Goal: Use online tool/utility: Utilize a website feature to perform a specific function

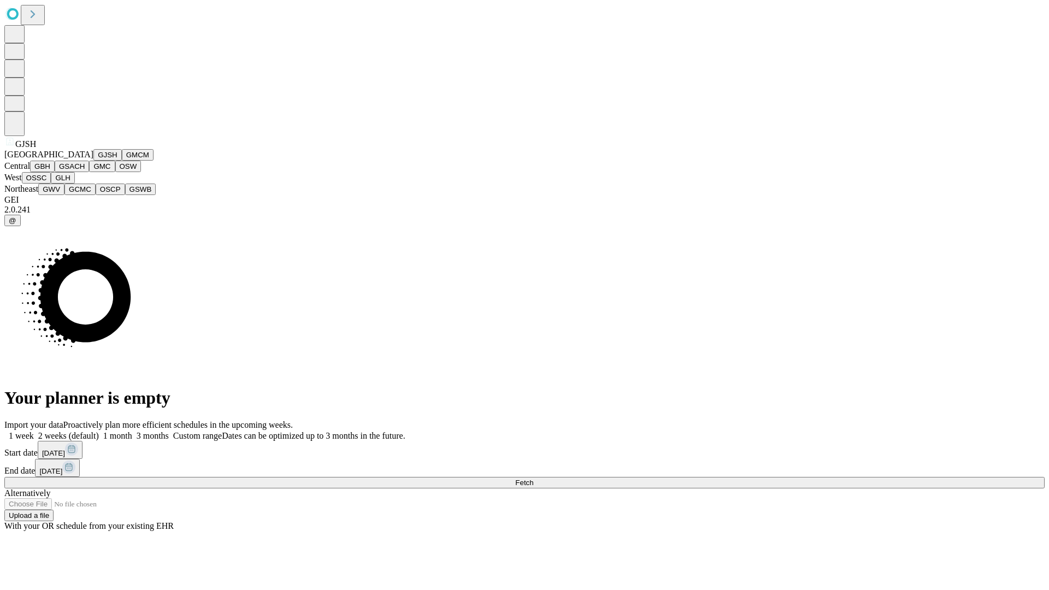
click at [93, 161] on button "GJSH" at bounding box center [107, 154] width 28 height 11
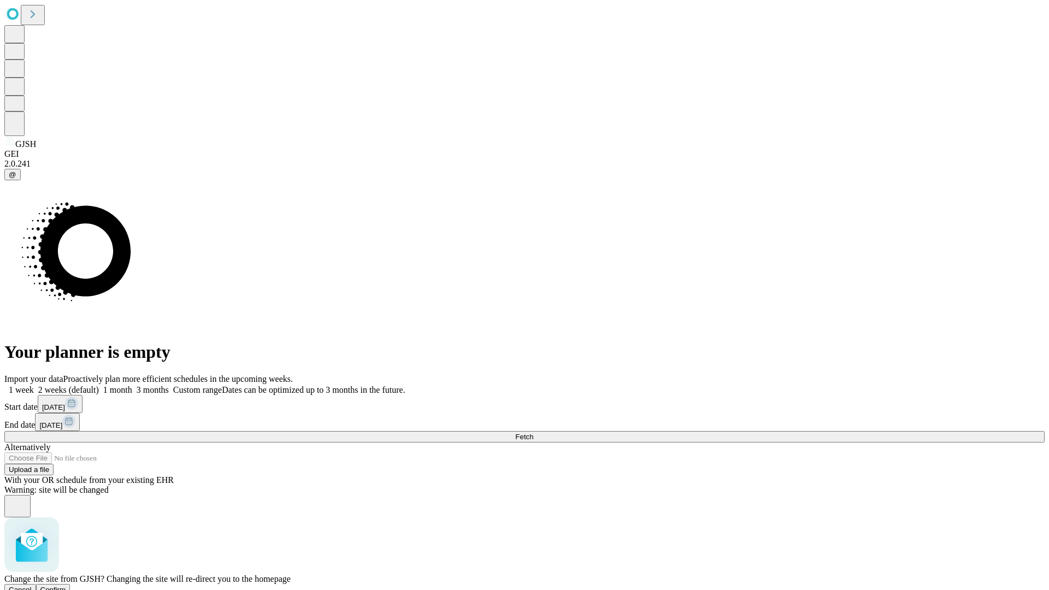
click at [66, 586] on span "Confirm" at bounding box center [53, 590] width 26 height 8
click at [34, 385] on label "1 week" at bounding box center [19, 389] width 30 height 9
click at [533, 433] on span "Fetch" at bounding box center [524, 437] width 18 height 8
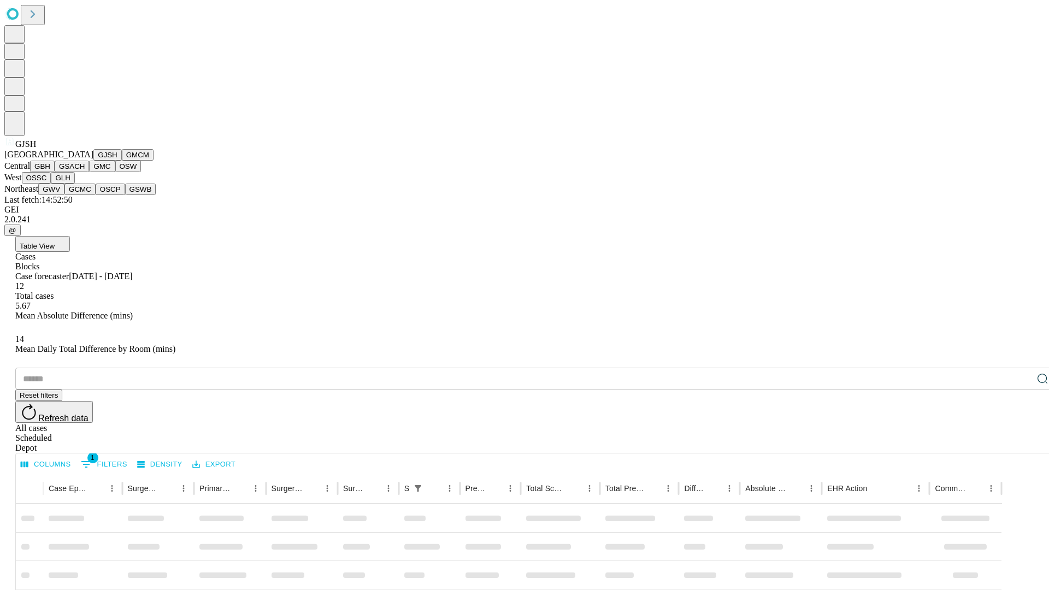
click at [122, 161] on button "GMCM" at bounding box center [138, 154] width 32 height 11
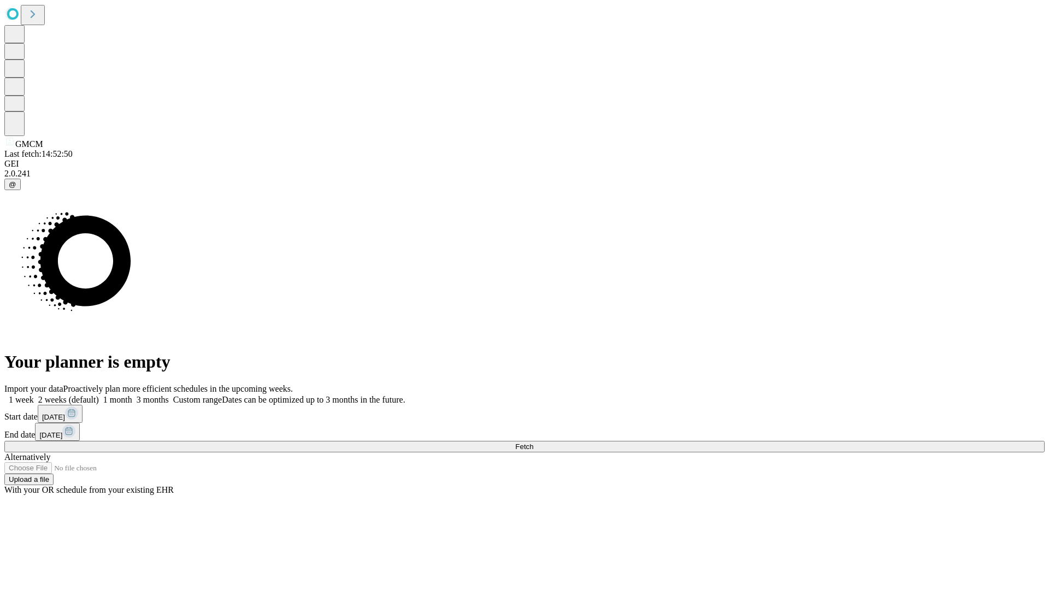
click at [34, 395] on label "1 week" at bounding box center [19, 399] width 30 height 9
click at [533, 443] on span "Fetch" at bounding box center [524, 447] width 18 height 8
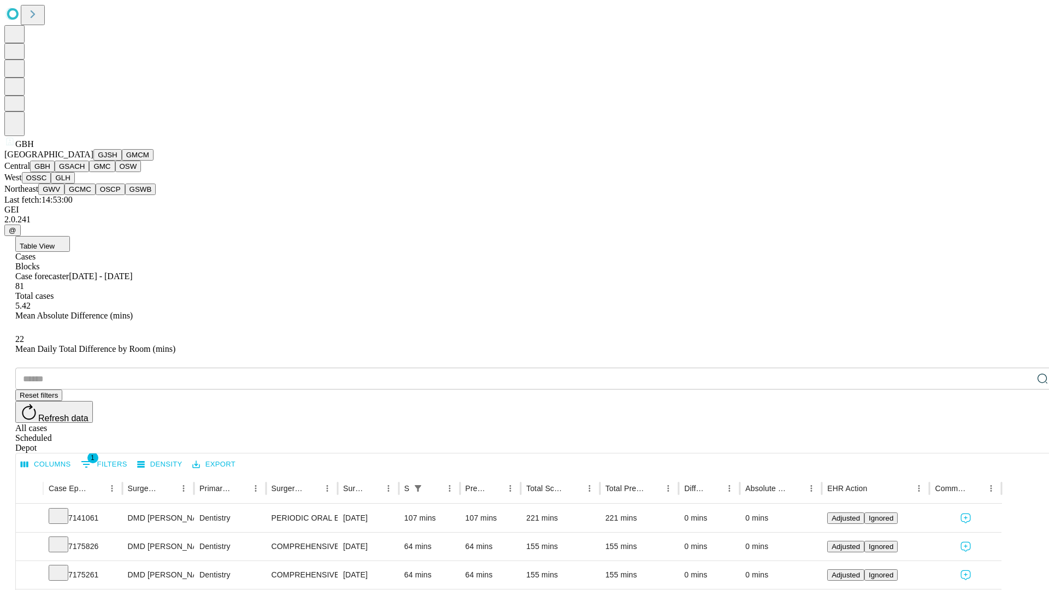
click at [85, 172] on button "GSACH" at bounding box center [72, 166] width 34 height 11
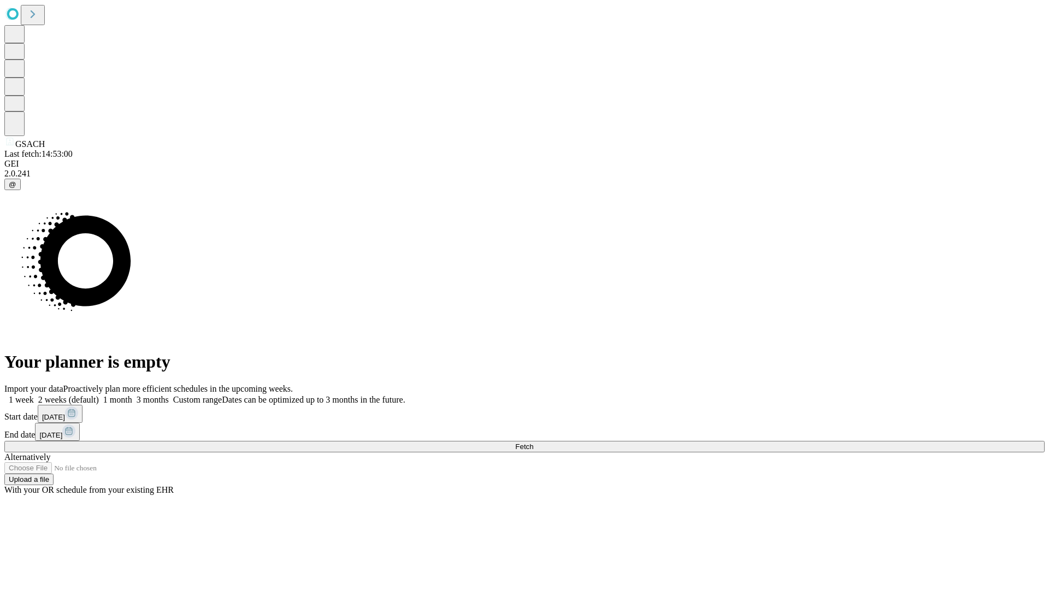
click at [34, 395] on label "1 week" at bounding box center [19, 399] width 30 height 9
click at [533, 443] on span "Fetch" at bounding box center [524, 447] width 18 height 8
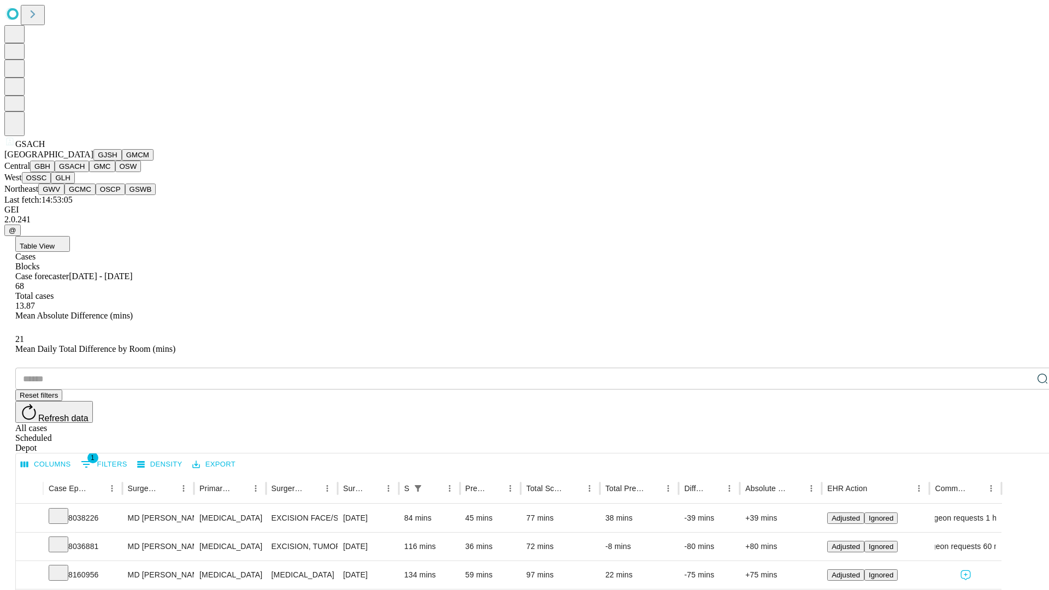
click at [89, 172] on button "GMC" at bounding box center [102, 166] width 26 height 11
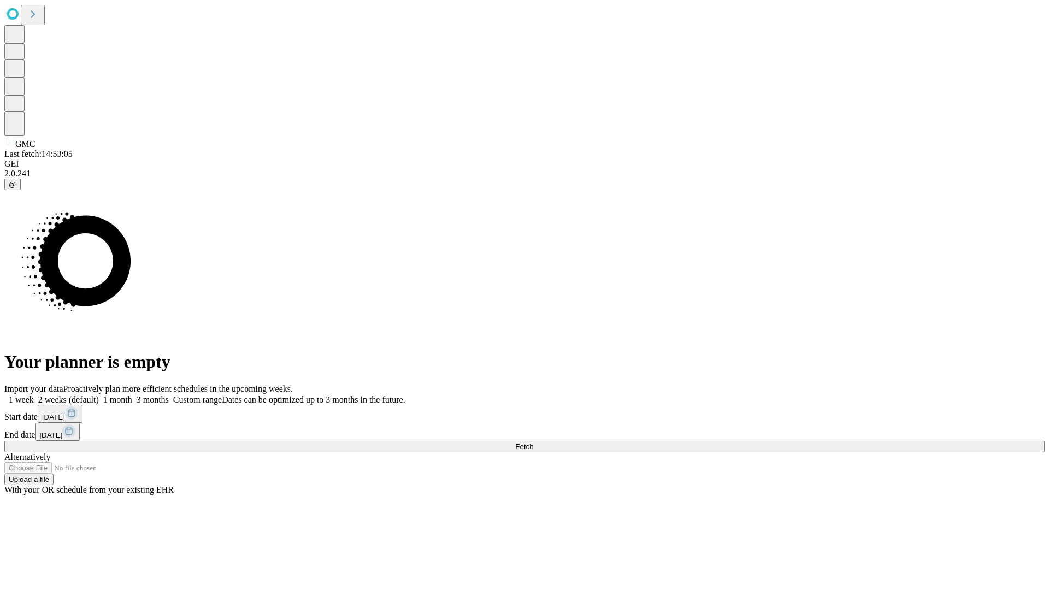
click at [34, 395] on label "1 week" at bounding box center [19, 399] width 30 height 9
click at [533, 443] on span "Fetch" at bounding box center [524, 447] width 18 height 8
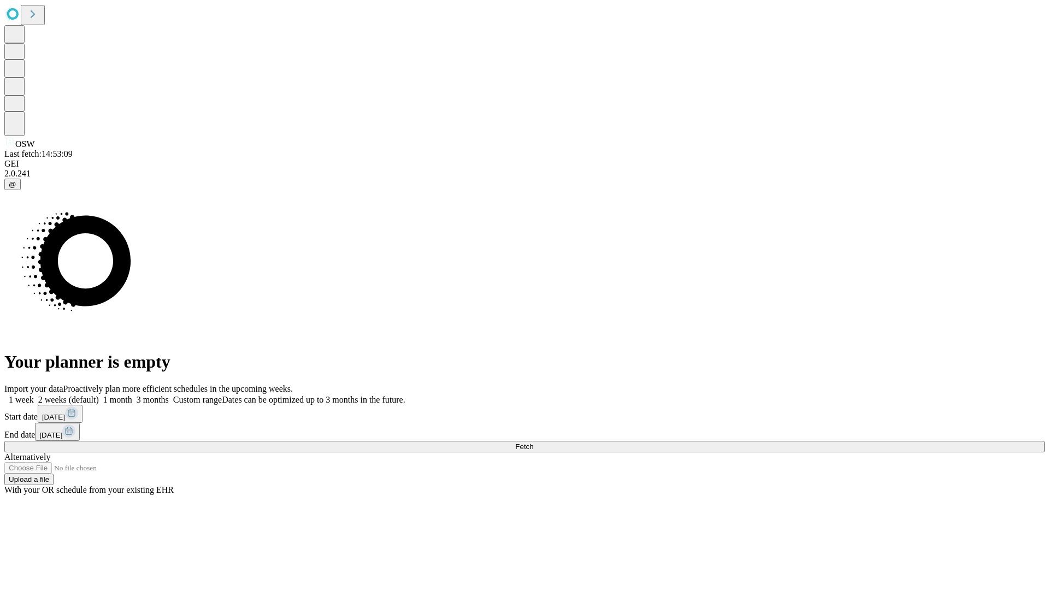
click at [533, 443] on span "Fetch" at bounding box center [524, 447] width 18 height 8
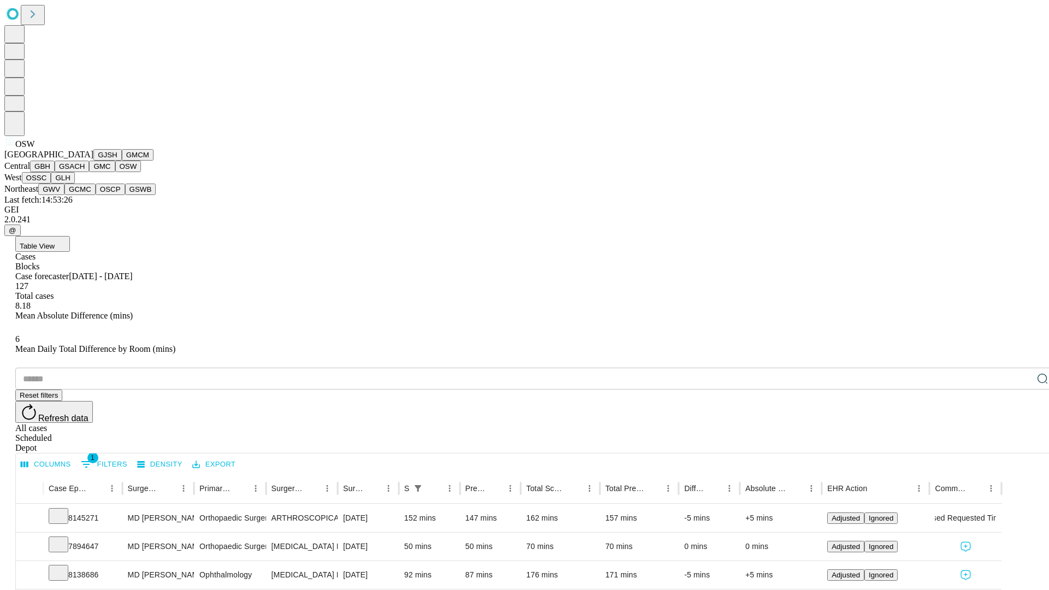
click at [51, 184] on button "OSSC" at bounding box center [37, 177] width 30 height 11
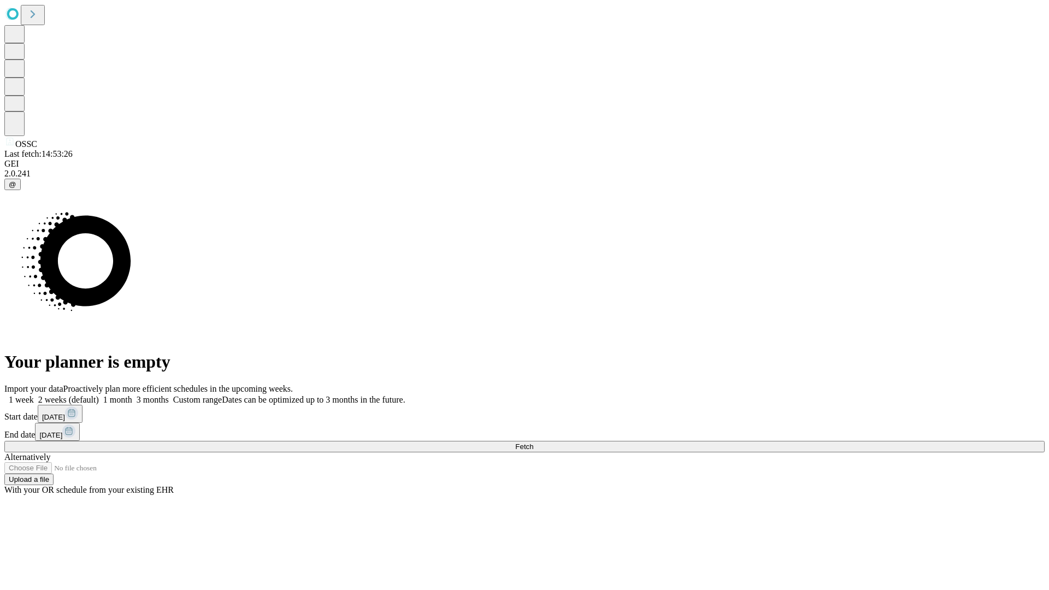
click at [34, 395] on label "1 week" at bounding box center [19, 399] width 30 height 9
click at [533, 443] on span "Fetch" at bounding box center [524, 447] width 18 height 8
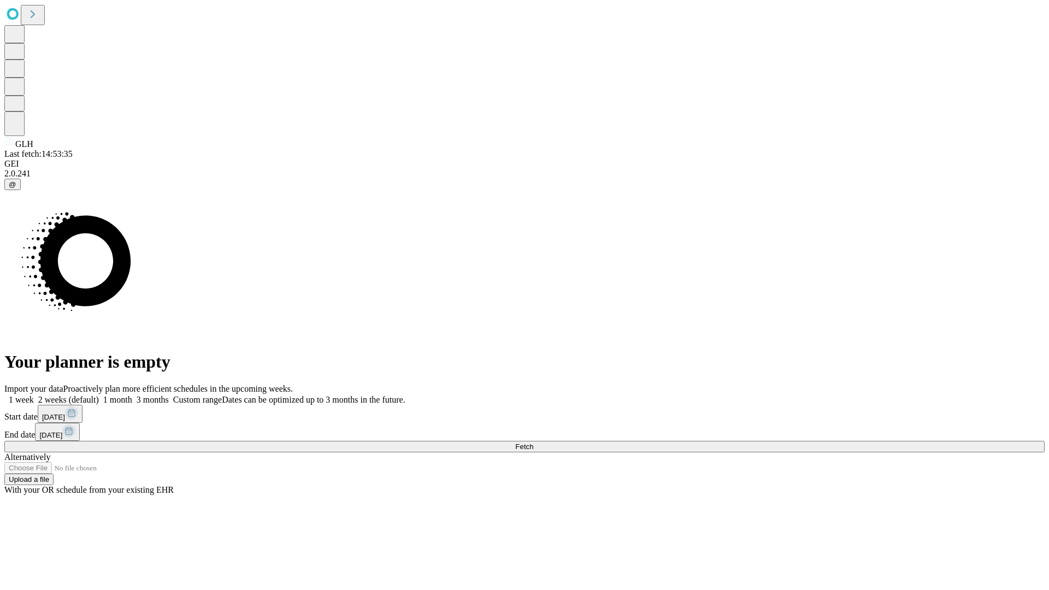
click at [34, 395] on label "1 week" at bounding box center [19, 399] width 30 height 9
click at [533, 443] on span "Fetch" at bounding box center [524, 447] width 18 height 8
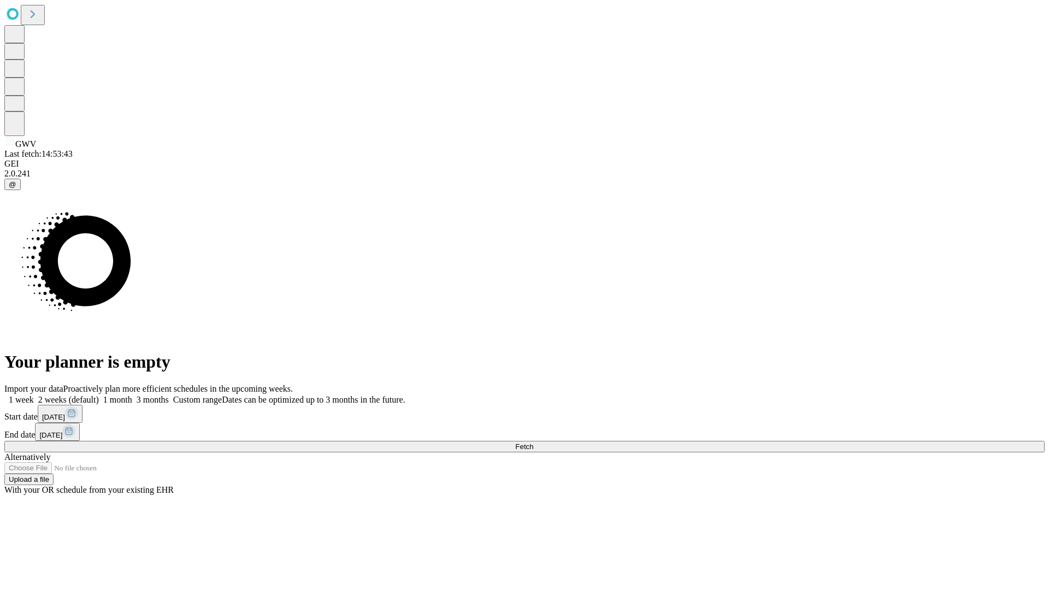
click at [34, 395] on label "1 week" at bounding box center [19, 399] width 30 height 9
click at [533, 443] on span "Fetch" at bounding box center [524, 447] width 18 height 8
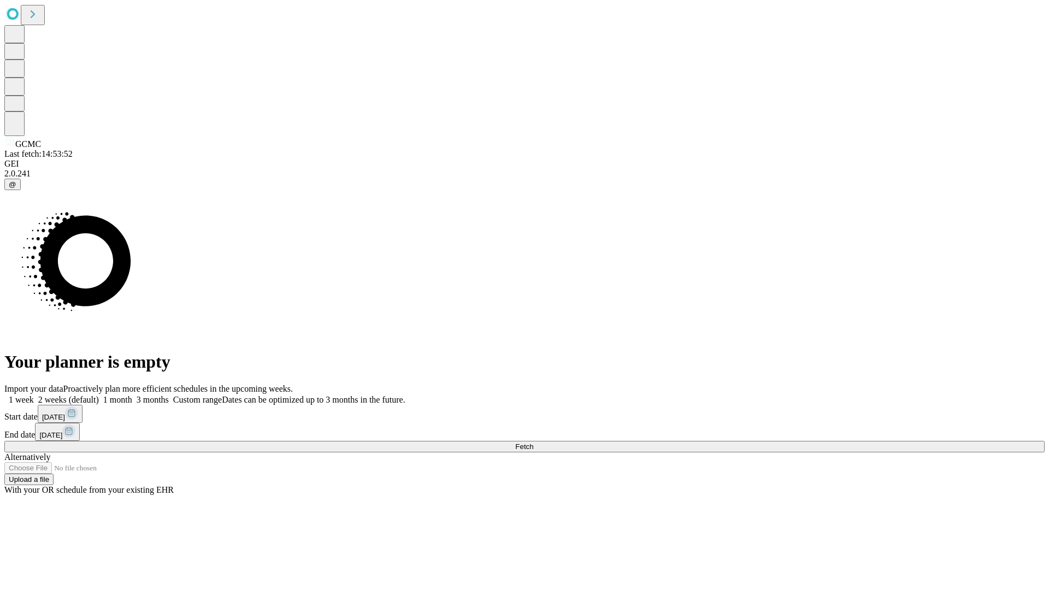
click at [34, 395] on label "1 week" at bounding box center [19, 399] width 30 height 9
click at [533, 443] on span "Fetch" at bounding box center [524, 447] width 18 height 8
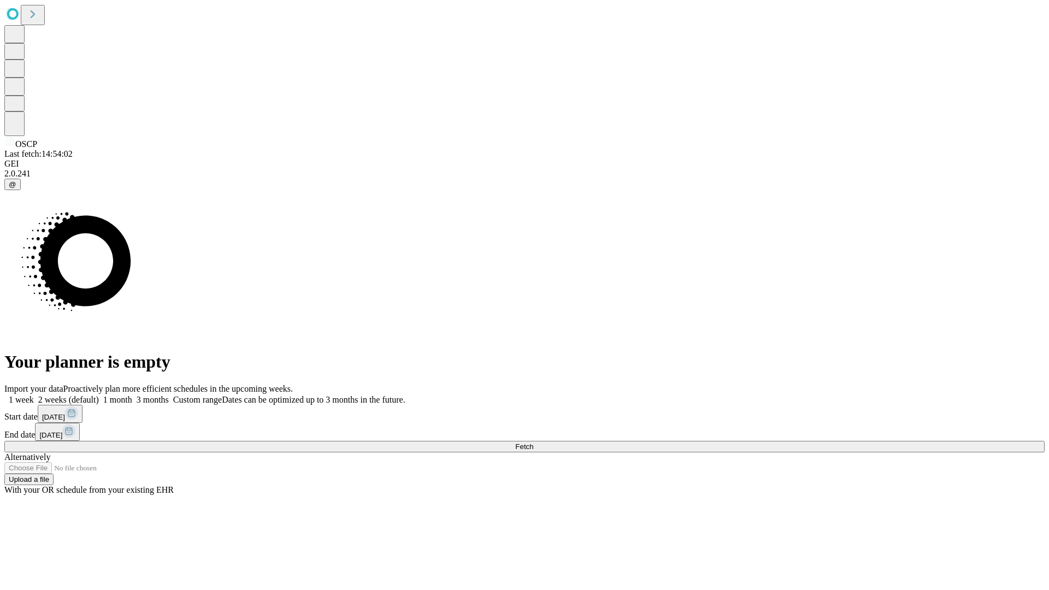
click at [34, 395] on label "1 week" at bounding box center [19, 399] width 30 height 9
click at [533, 443] on span "Fetch" at bounding box center [524, 447] width 18 height 8
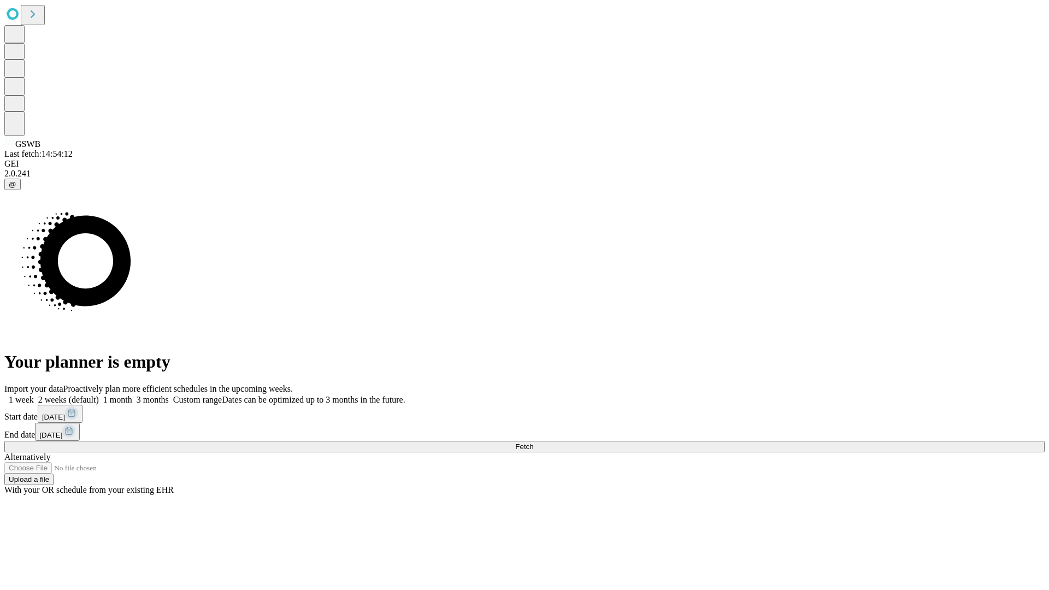
click at [34, 395] on label "1 week" at bounding box center [19, 399] width 30 height 9
click at [533, 443] on span "Fetch" at bounding box center [524, 447] width 18 height 8
